Goal: Transaction & Acquisition: Purchase product/service

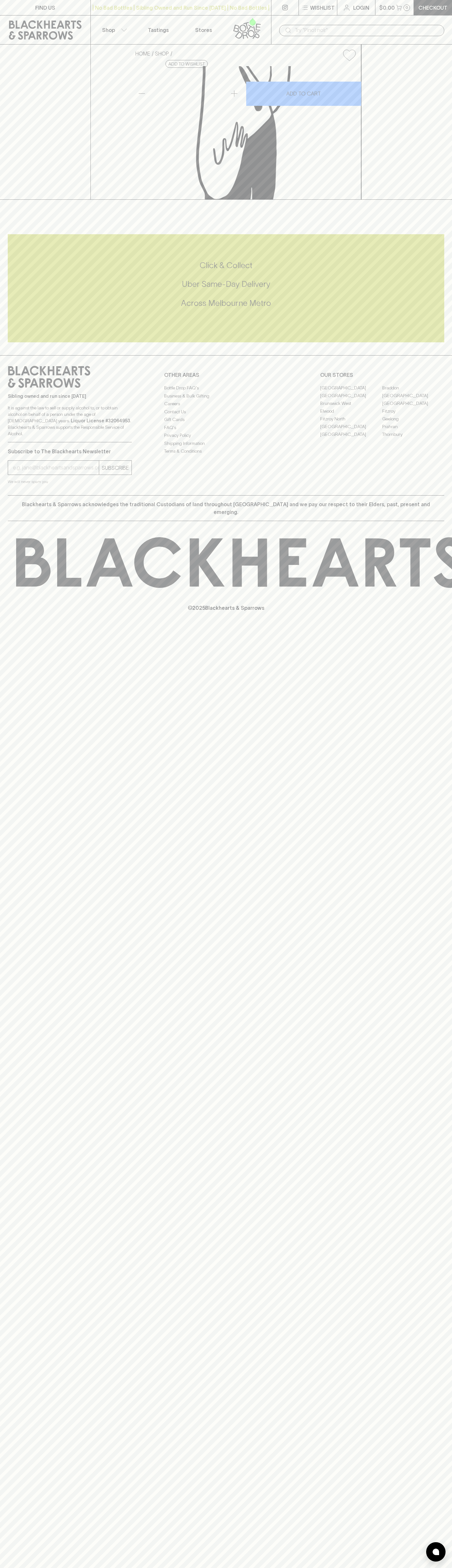
click at [433, 18] on div "​" at bounding box center [361, 30] width 181 height 29
click at [451, 1293] on div "FIND US | No Bad Bottles | Sibling Owned and Run Since 2006 | No Bad Bottles | …" at bounding box center [226, 784] width 452 height 1568
click at [217, 1567] on html "FIND US | No Bad Bottles | Sibling Owned and Run Since 2006 | No Bad Bottles | …" at bounding box center [226, 784] width 452 height 1568
click at [23, 1531] on div "FIND US | No Bad Bottles | Sibling Owned and Run Since 2006 | No Bad Bottles | …" at bounding box center [226, 784] width 452 height 1568
